Goal: Navigation & Orientation: Find specific page/section

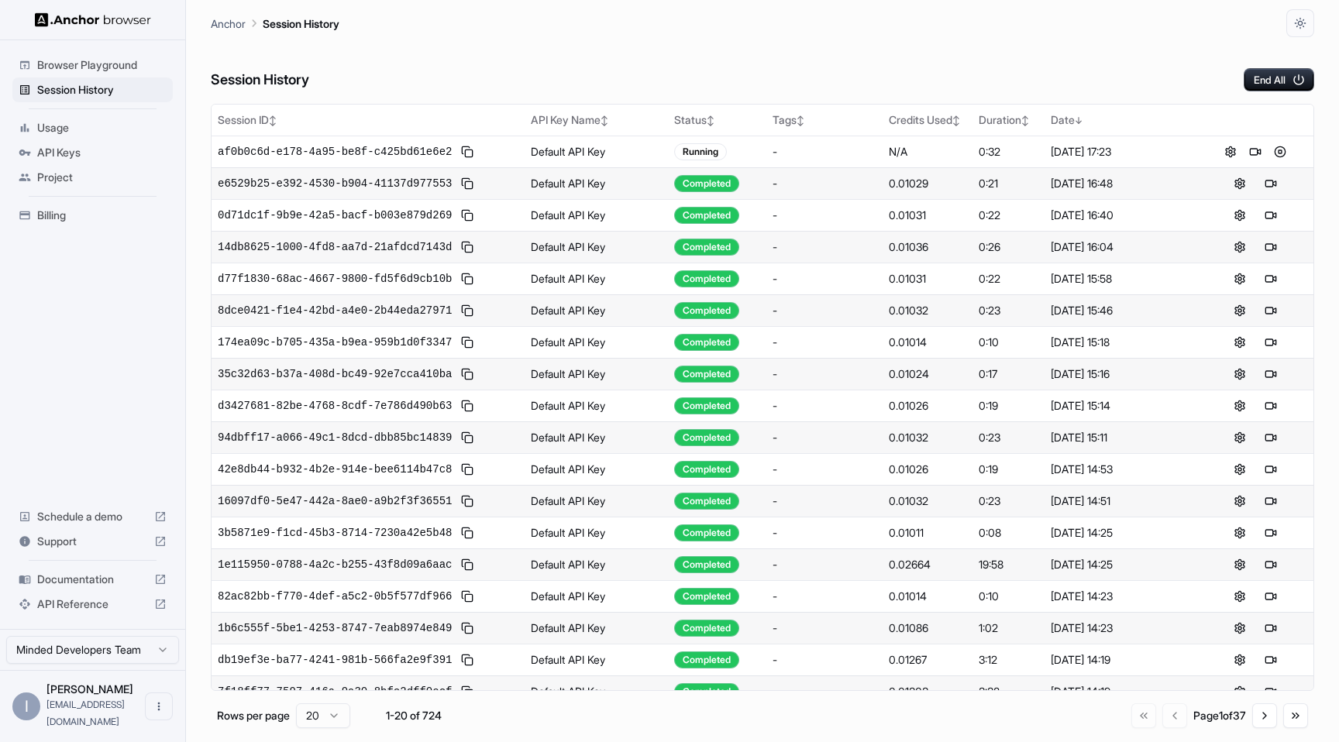
click at [1040, 59] on div "Session History End All" at bounding box center [762, 64] width 1103 height 54
click at [1278, 152] on button at bounding box center [1280, 152] width 19 height 19
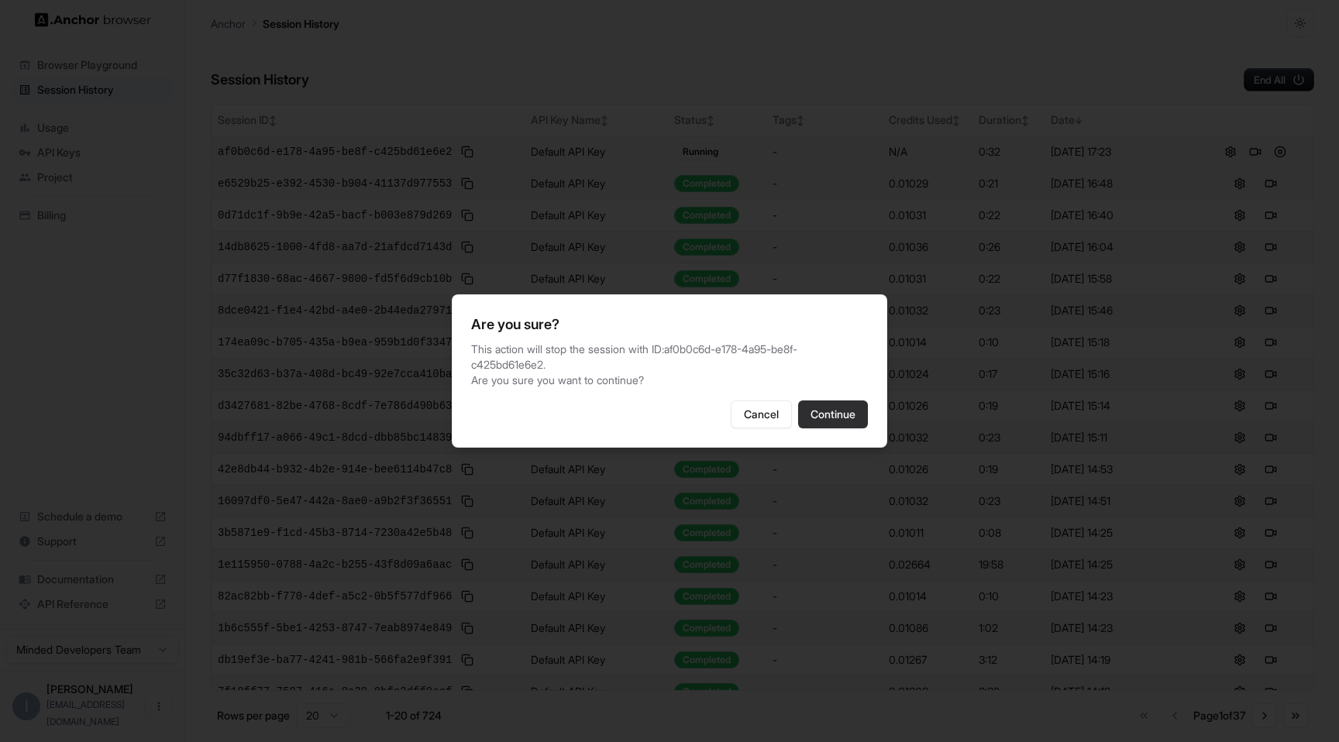
click at [839, 407] on button "Continue" at bounding box center [833, 415] width 70 height 28
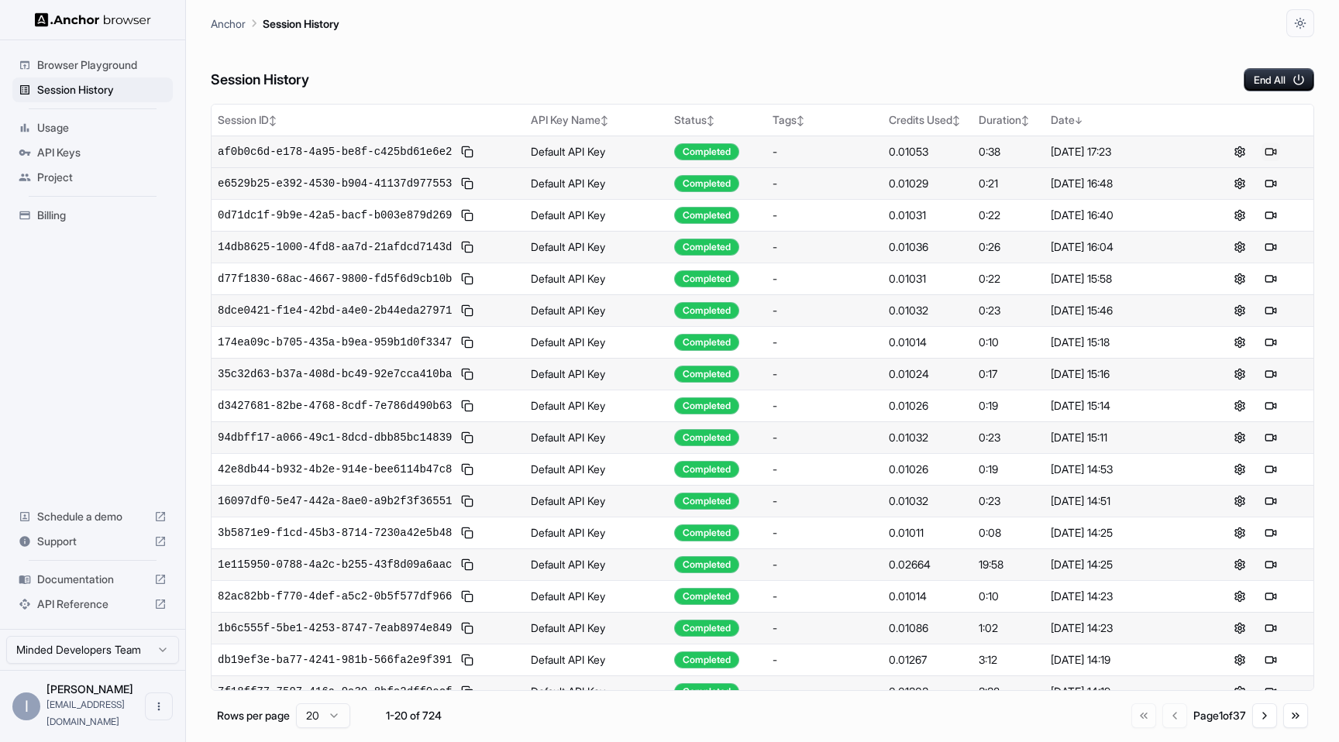
click at [1269, 152] on button at bounding box center [1270, 152] width 19 height 19
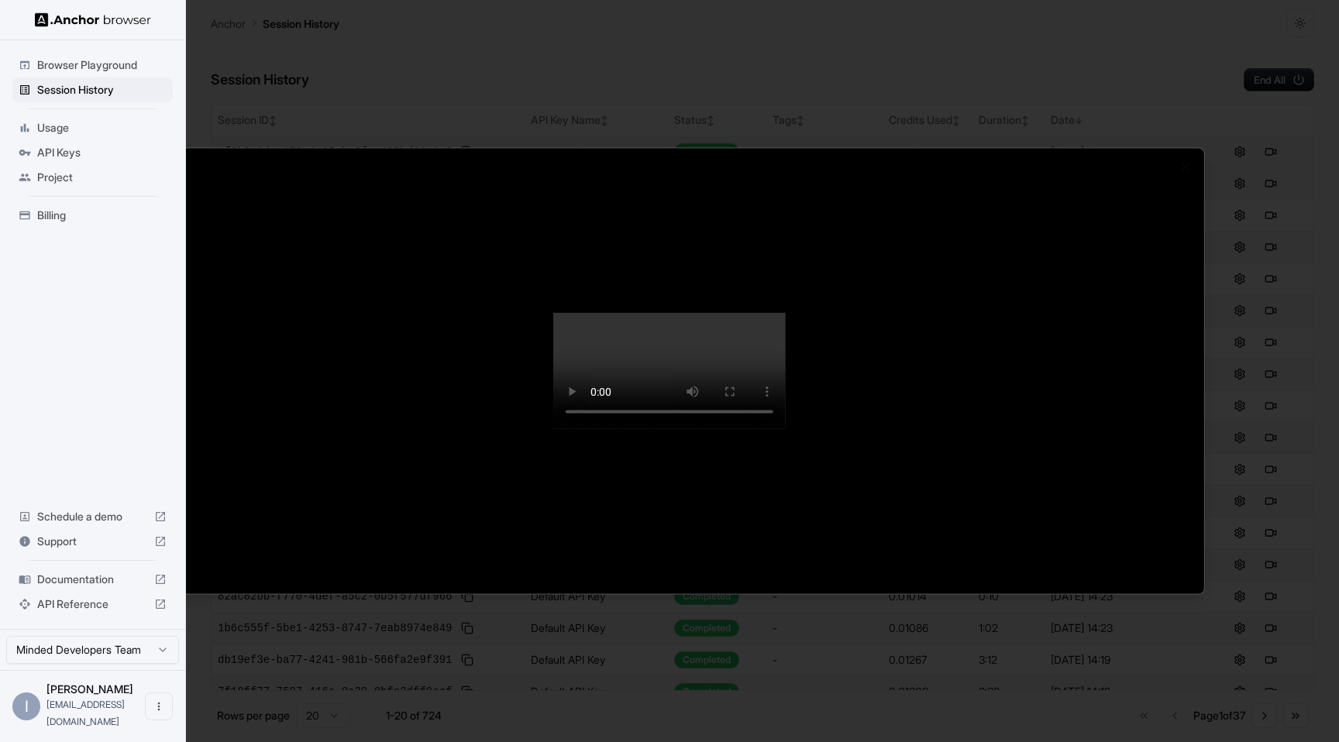
click at [640, 429] on video at bounding box center [669, 371] width 232 height 116
